Goal: Task Accomplishment & Management: Complete application form

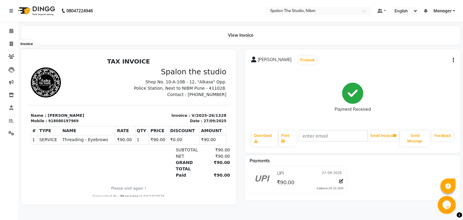
click at [13, 45] on icon at bounding box center [11, 44] width 3 height 5
select select "service"
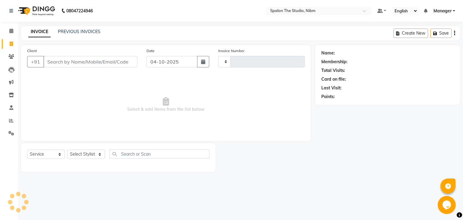
type input "1329"
select select "6119"
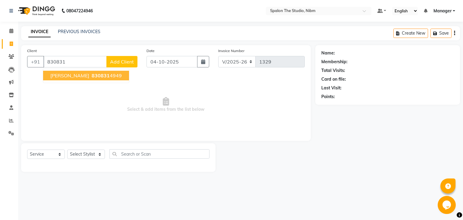
click at [74, 78] on span "[PERSON_NAME]" at bounding box center [69, 76] width 39 height 6
type input "8308314949"
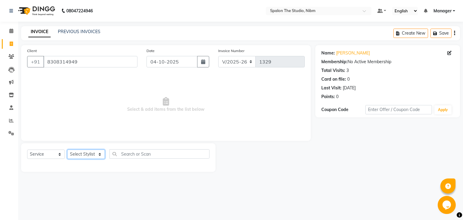
click at [67, 150] on select "Select Stylist AAYAT ARMAN [PERSON_NAME] [PERSON_NAME] Manager [PERSON_NAME] SU…" at bounding box center [86, 154] width 38 height 9
select select "79871"
click option "[PERSON_NAME]" at bounding box center [0, 0] width 0 height 0
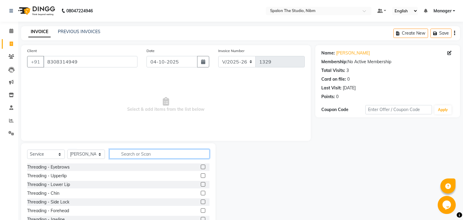
click at [134, 153] on input "text" at bounding box center [159, 153] width 100 height 9
type input "HAIR"
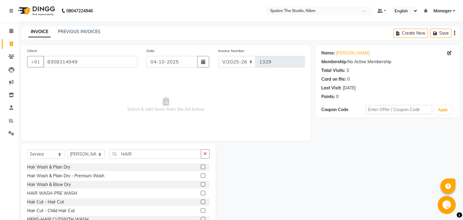
click at [203, 202] on label at bounding box center [203, 202] width 5 height 5
click at [203, 202] on input "checkbox" at bounding box center [203, 202] width 4 height 4
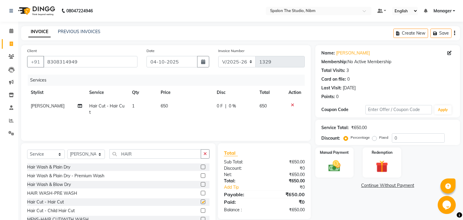
checkbox input "false"
click at [67, 150] on select "Select Stylist AAYAT ARMAN [PERSON_NAME] [PERSON_NAME] Manager [PERSON_NAME] SU…" at bounding box center [86, 154] width 38 height 9
select select "75742"
click option "AAYAT" at bounding box center [0, 0] width 0 height 0
click at [203, 168] on label at bounding box center [203, 167] width 5 height 5
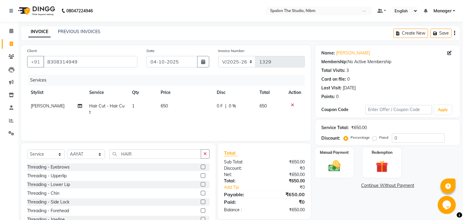
click at [203, 168] on input "checkbox" at bounding box center [203, 167] width 4 height 4
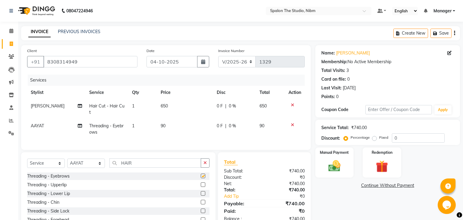
checkbox input "false"
click at [330, 164] on img at bounding box center [334, 166] width 20 height 14
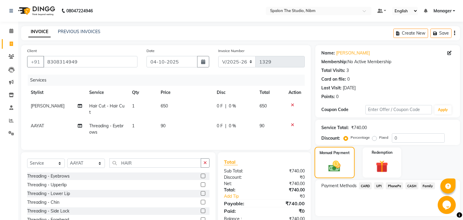
click at [330, 164] on img at bounding box center [335, 167] width 20 height 14
click at [377, 185] on span "UPI" at bounding box center [378, 186] width 9 height 7
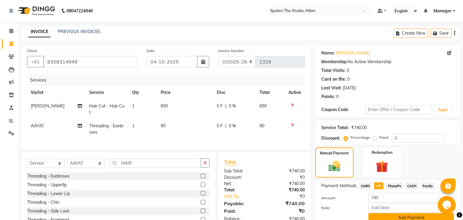
click at [389, 217] on button "Add Payment" at bounding box center [411, 217] width 86 height 9
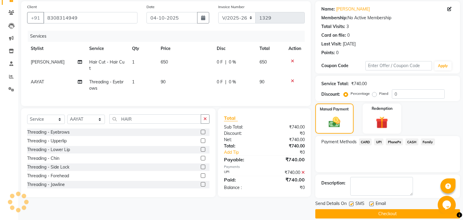
scroll to position [51, 0]
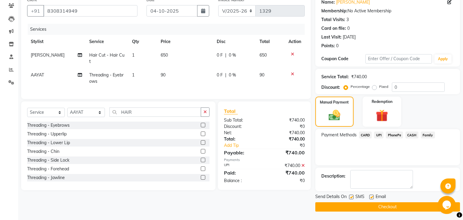
click at [372, 208] on button "Checkout" at bounding box center [387, 207] width 145 height 9
